Goal: Check status: Check status

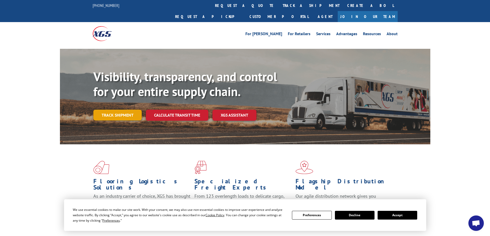
click at [115, 110] on link "Track shipment" at bounding box center [117, 115] width 48 height 11
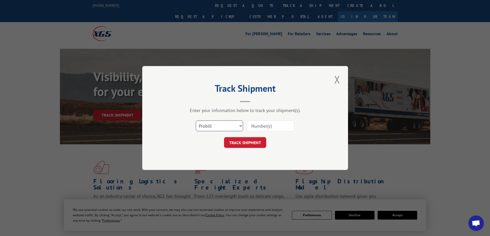
click at [222, 126] on select "Select category... Probill BOL PO" at bounding box center [219, 126] width 47 height 11
select select "bol"
click at [196, 121] on select "Select category... Probill BOL PO" at bounding box center [219, 126] width 47 height 11
click at [264, 125] on input at bounding box center [270, 126] width 47 height 11
paste input "5948048"
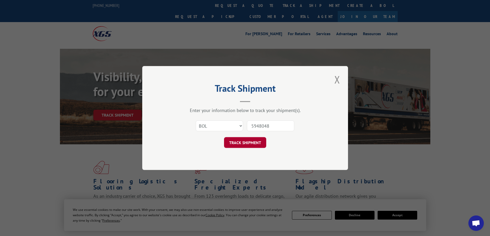
type input "5948048"
click at [248, 142] on button "TRACK SHIPMENT" at bounding box center [245, 142] width 42 height 11
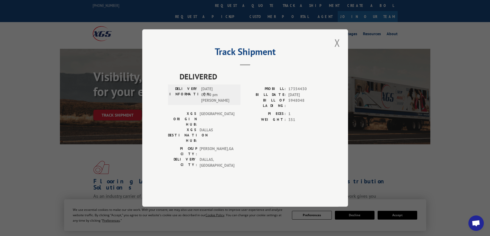
click at [41, 48] on div "Track Shipment DELIVERED DELIVERY INFORMATION: [DATE] 02:40 pm [PERSON_NAME]: 1…" at bounding box center [245, 118] width 490 height 236
click at [337, 50] on button "Close modal" at bounding box center [337, 43] width 9 height 14
